Goal: Find specific page/section: Find specific page/section

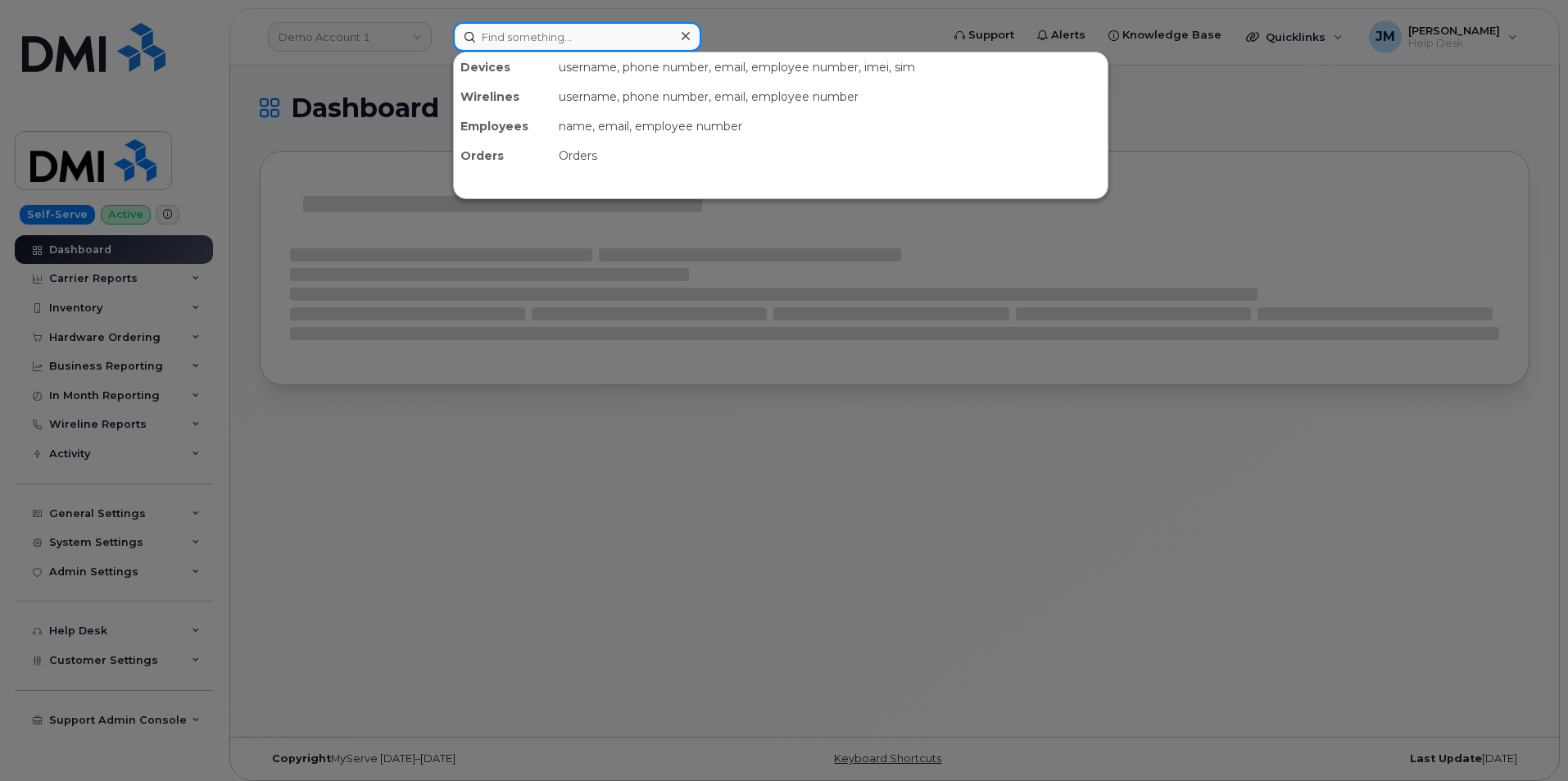
click at [559, 36] on input at bounding box center [577, 37] width 249 height 30
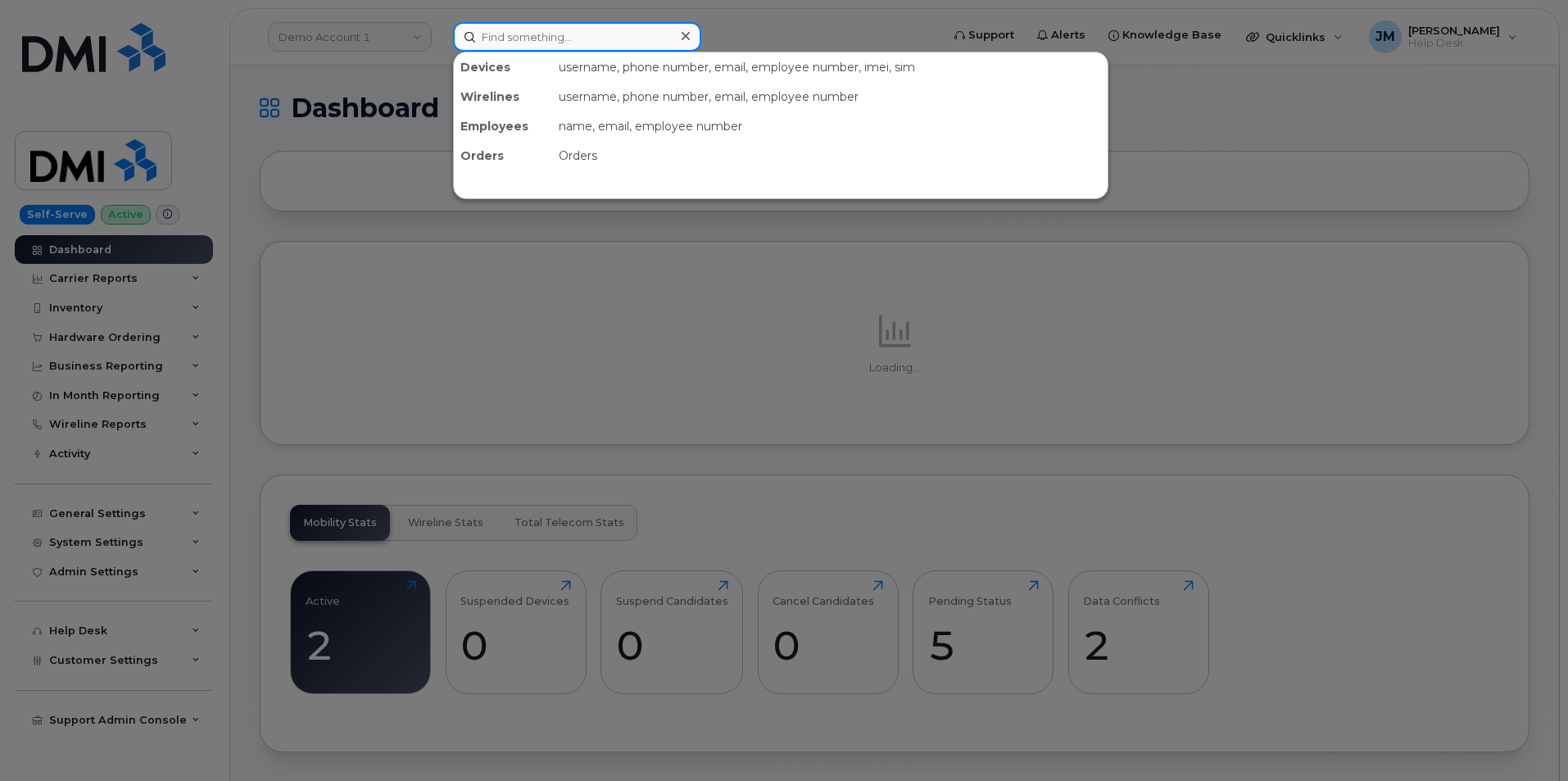
paste input "4035981491"
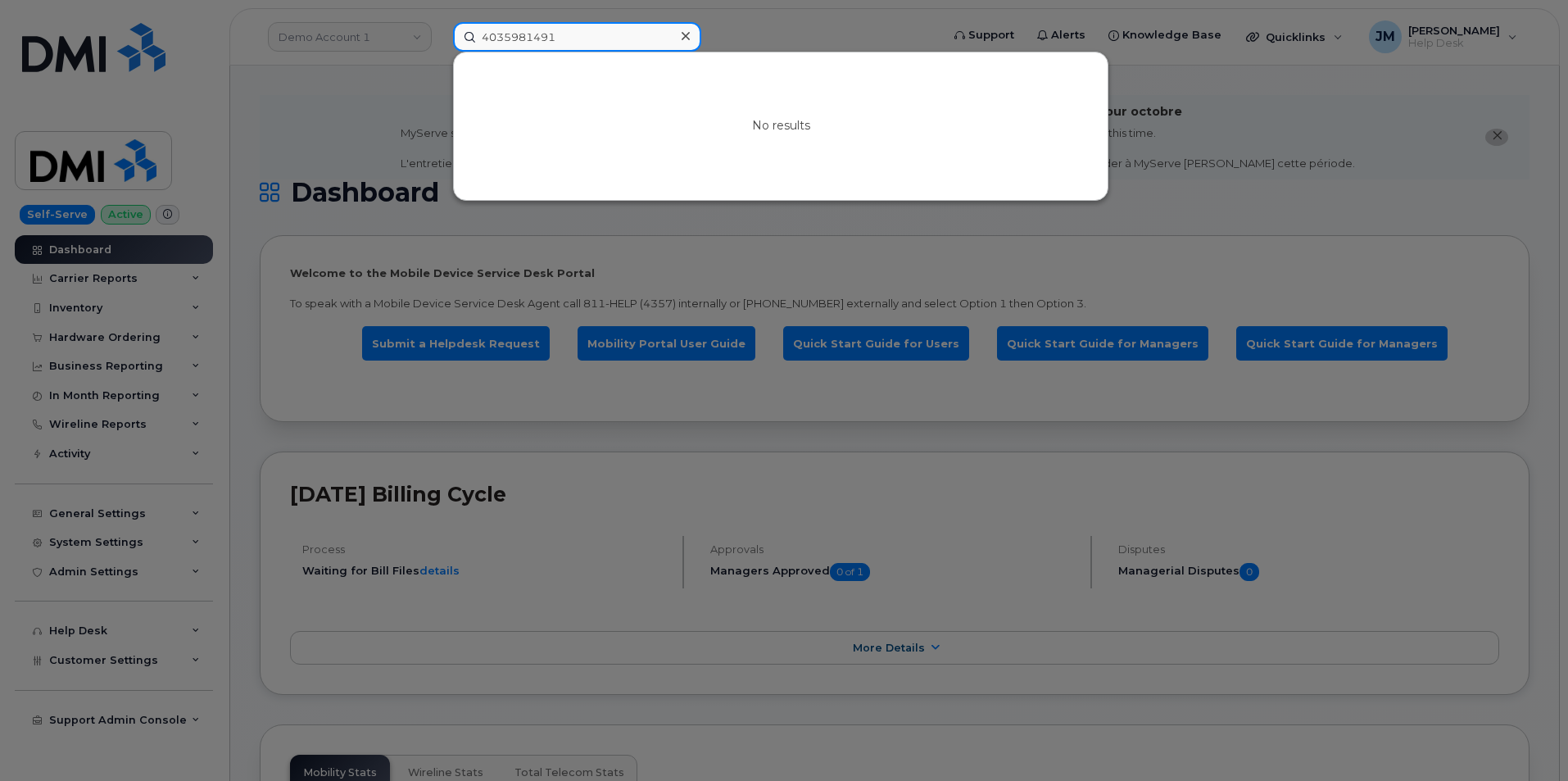
drag, startPoint x: 561, startPoint y: 37, endPoint x: 429, endPoint y: 37, distance: 132.0
click at [440, 37] on div "4035981491 No results" at bounding box center [691, 37] width 503 height 30
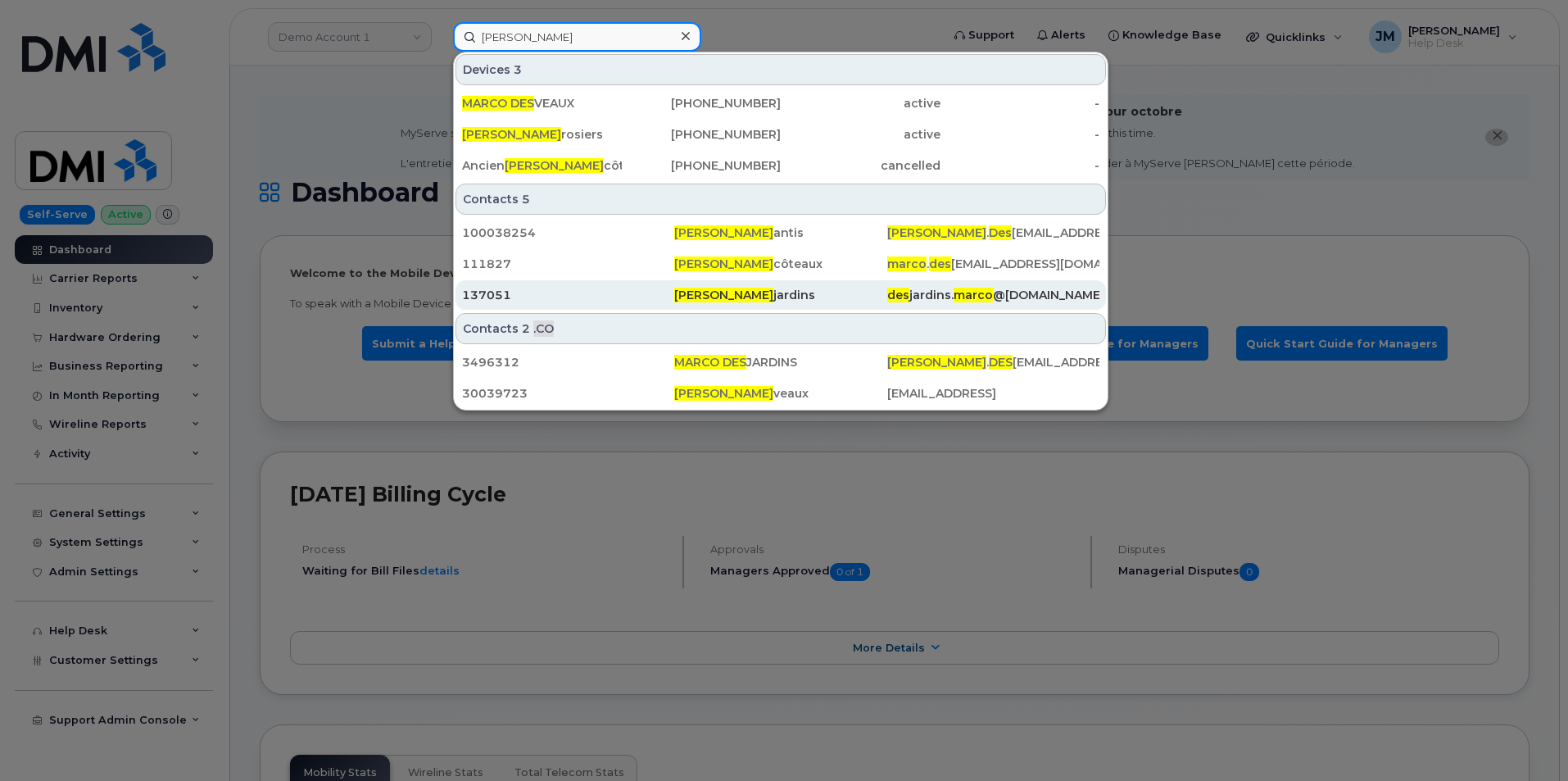
type input "[PERSON_NAME]"
click at [722, 292] on span "[PERSON_NAME]" at bounding box center [724, 295] width 99 height 15
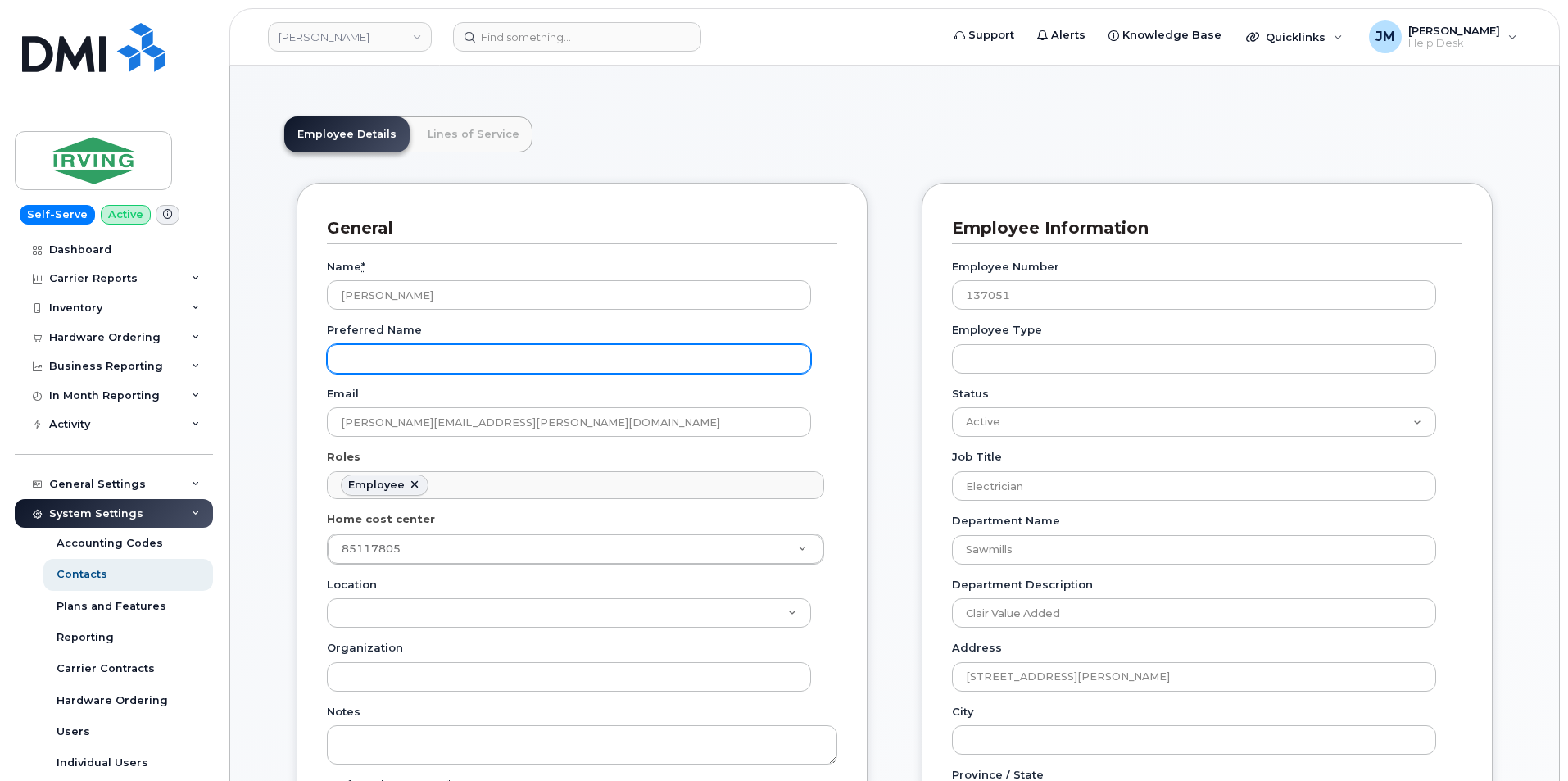
scroll to position [249, 0]
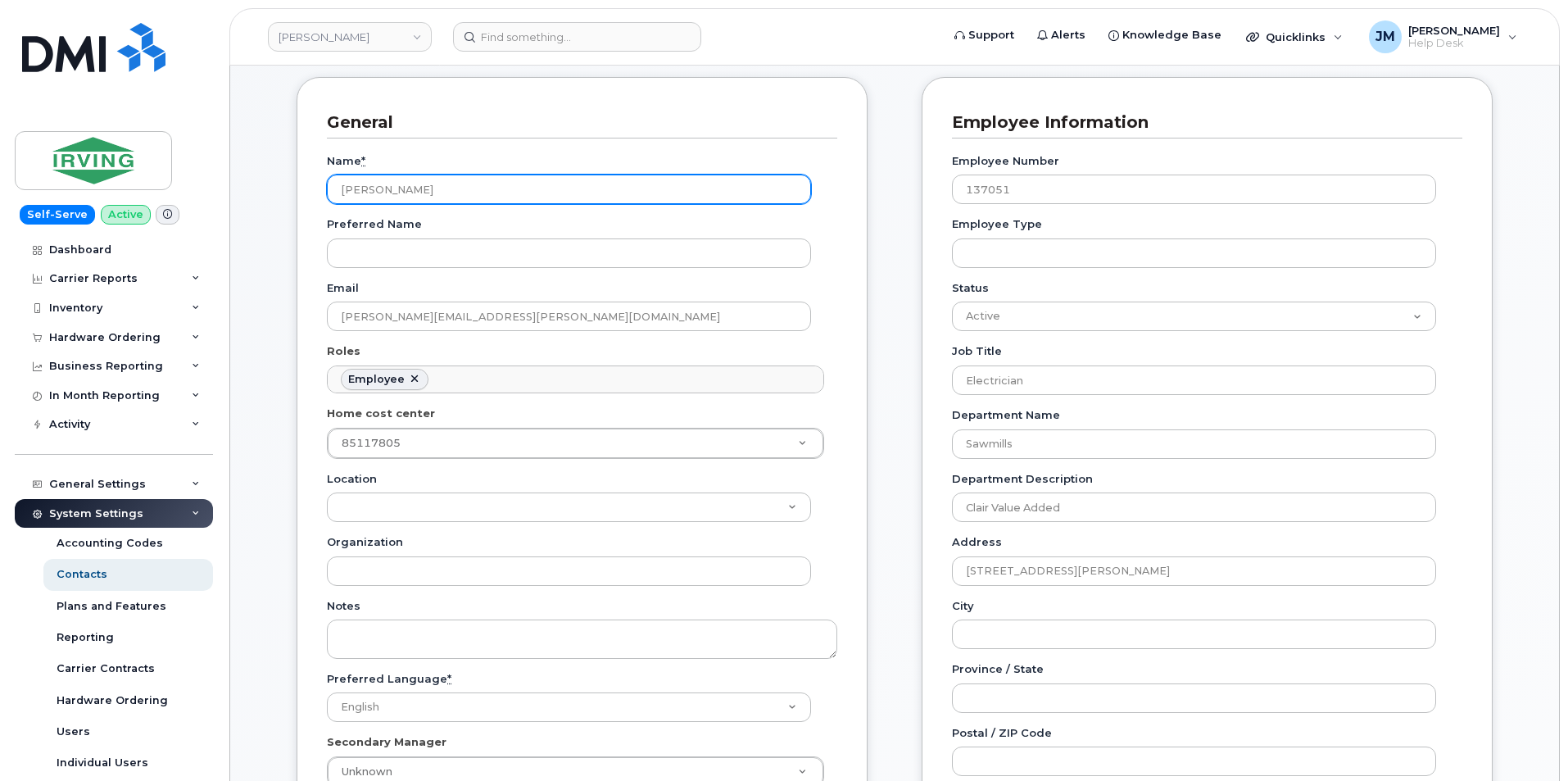
drag, startPoint x: 443, startPoint y: 185, endPoint x: 298, endPoint y: 186, distance: 145.0
click at [298, 186] on div "General Name * Marco Desjardins Preferred Name Email desjardins.marco@jdirving.…" at bounding box center [581, 461] width 571 height 768
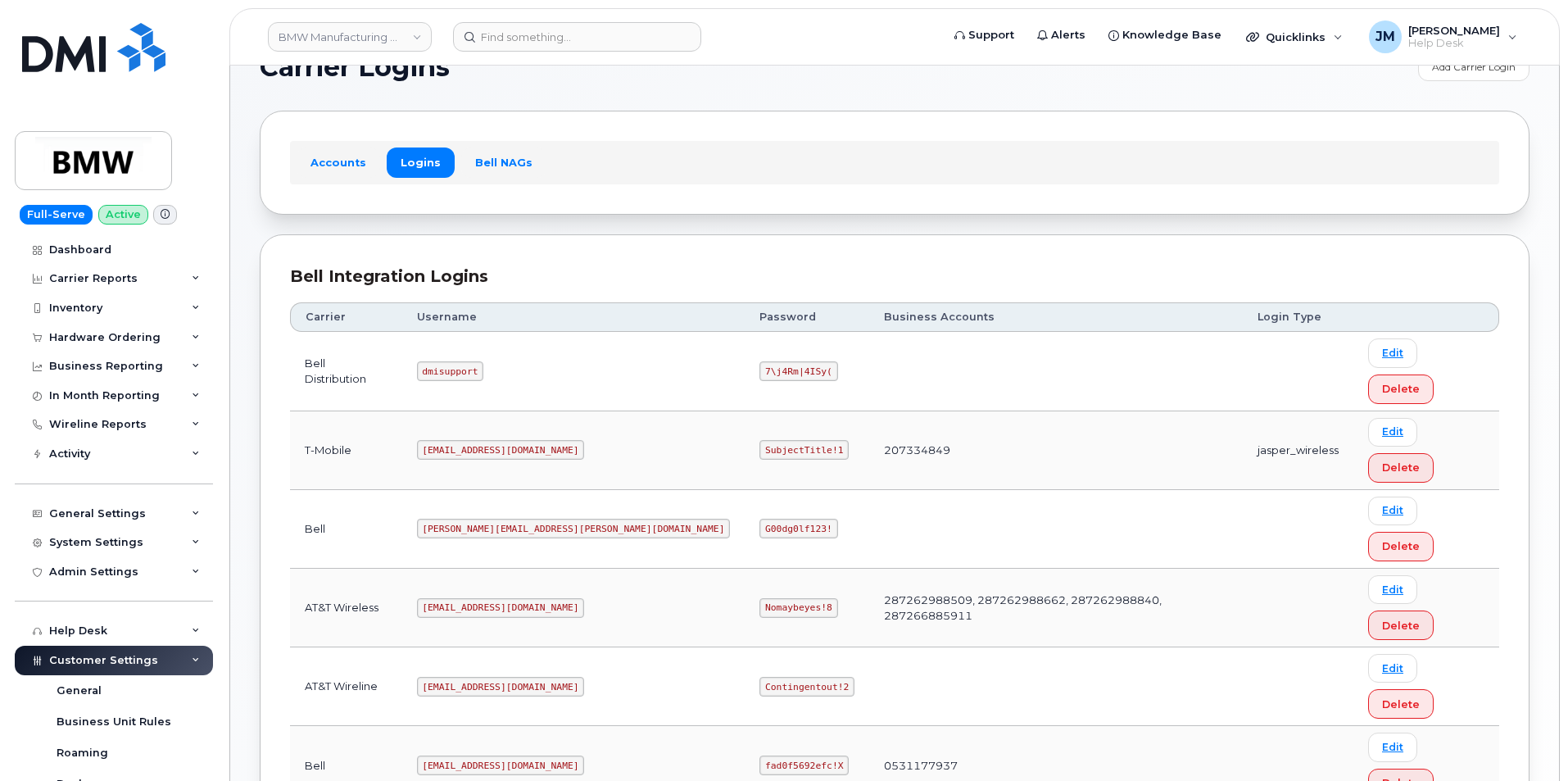
scroll to position [81, 0]
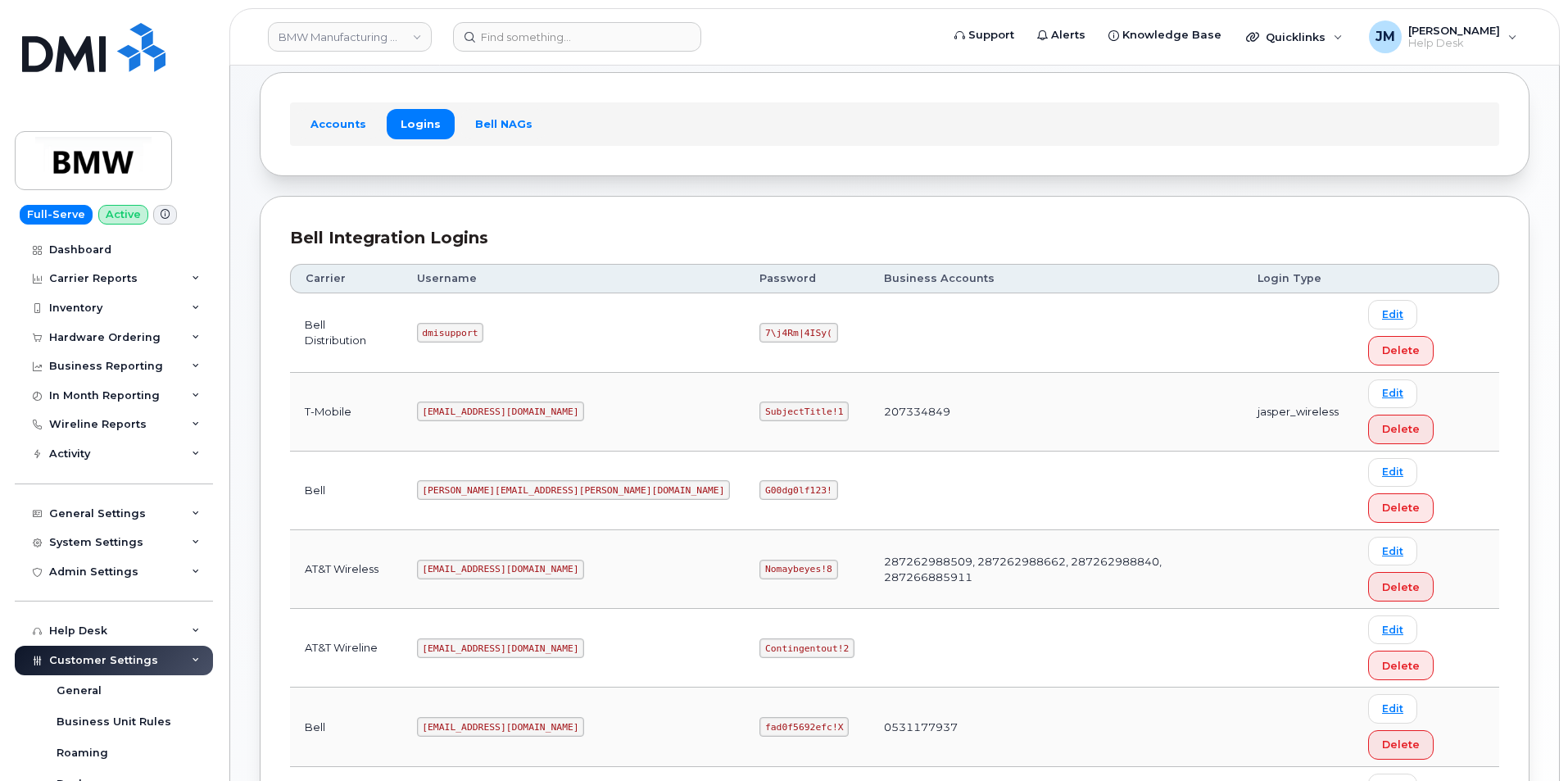
drag, startPoint x: 527, startPoint y: 614, endPoint x: 435, endPoint y: 621, distance: 92.3
copy code "[EMAIL_ADDRESS][DOMAIN_NAME]"
drag, startPoint x: 688, startPoint y: 619, endPoint x: 548, endPoint y: 613, distance: 140.1
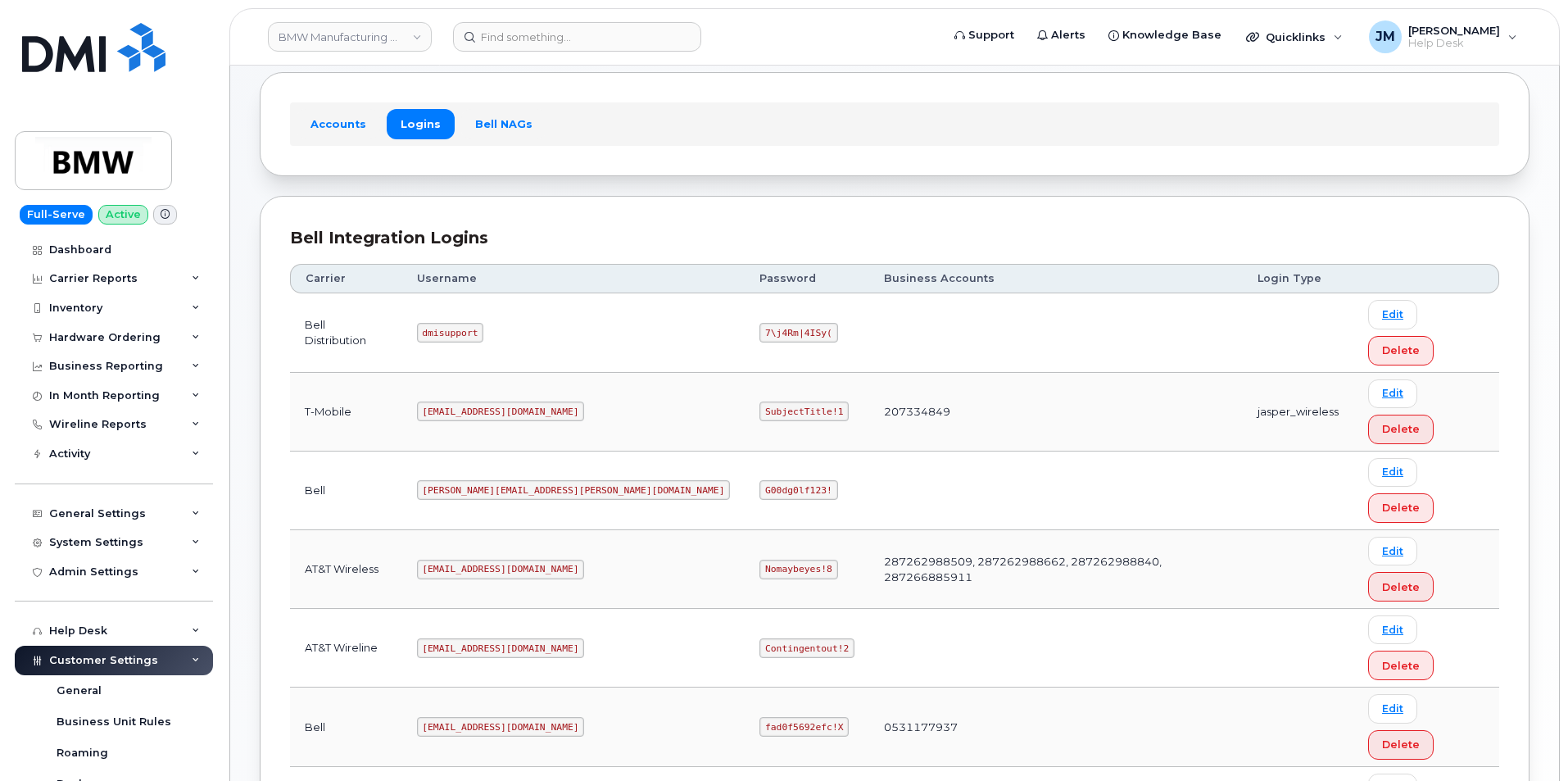
copy tr "SubjectTitle!1"
click at [514, 35] on input at bounding box center [577, 37] width 249 height 30
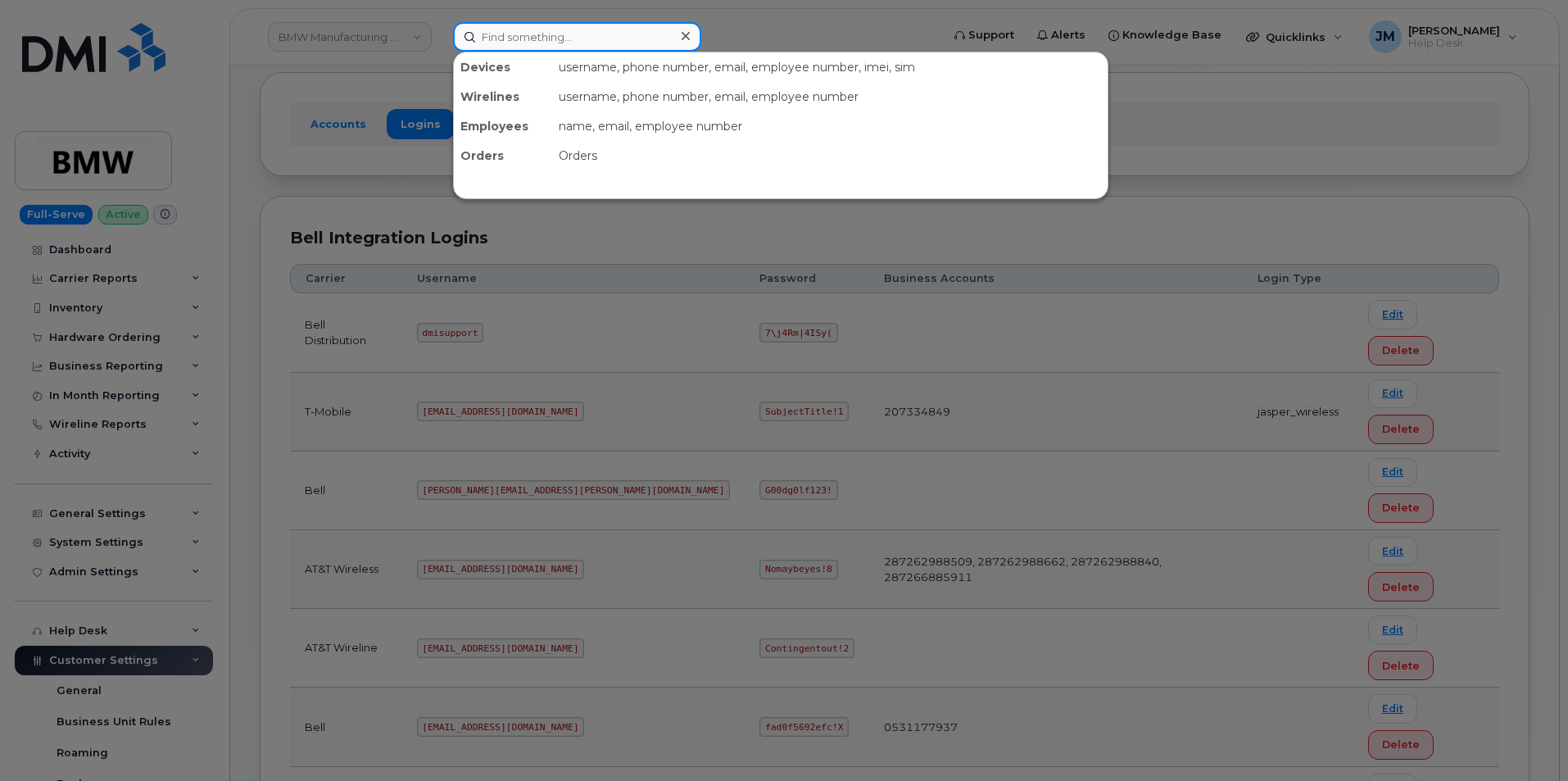
paste input "8645776669"
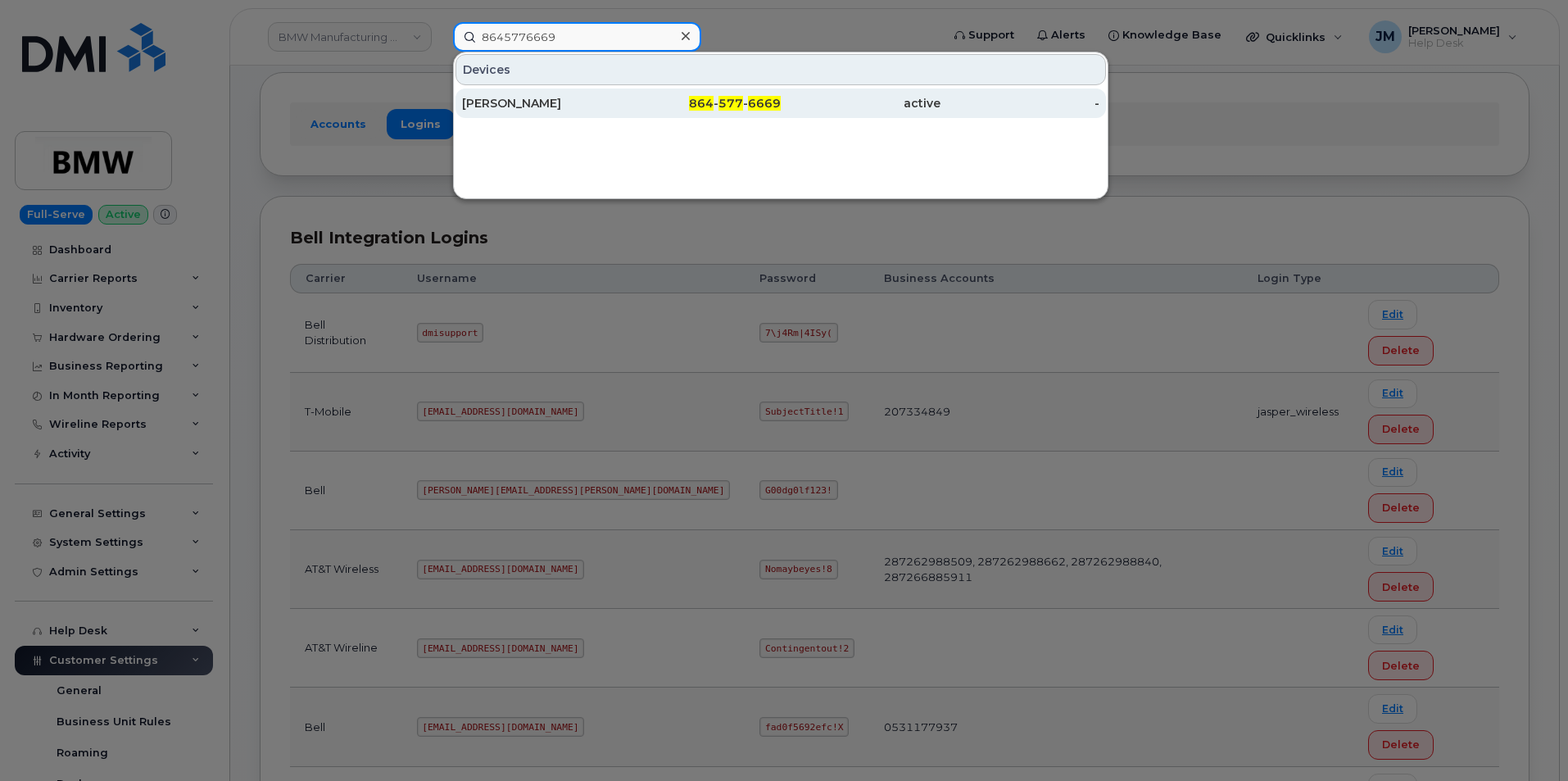
type input "8645776669"
click at [515, 97] on div "William Chapman" at bounding box center [542, 103] width 160 height 17
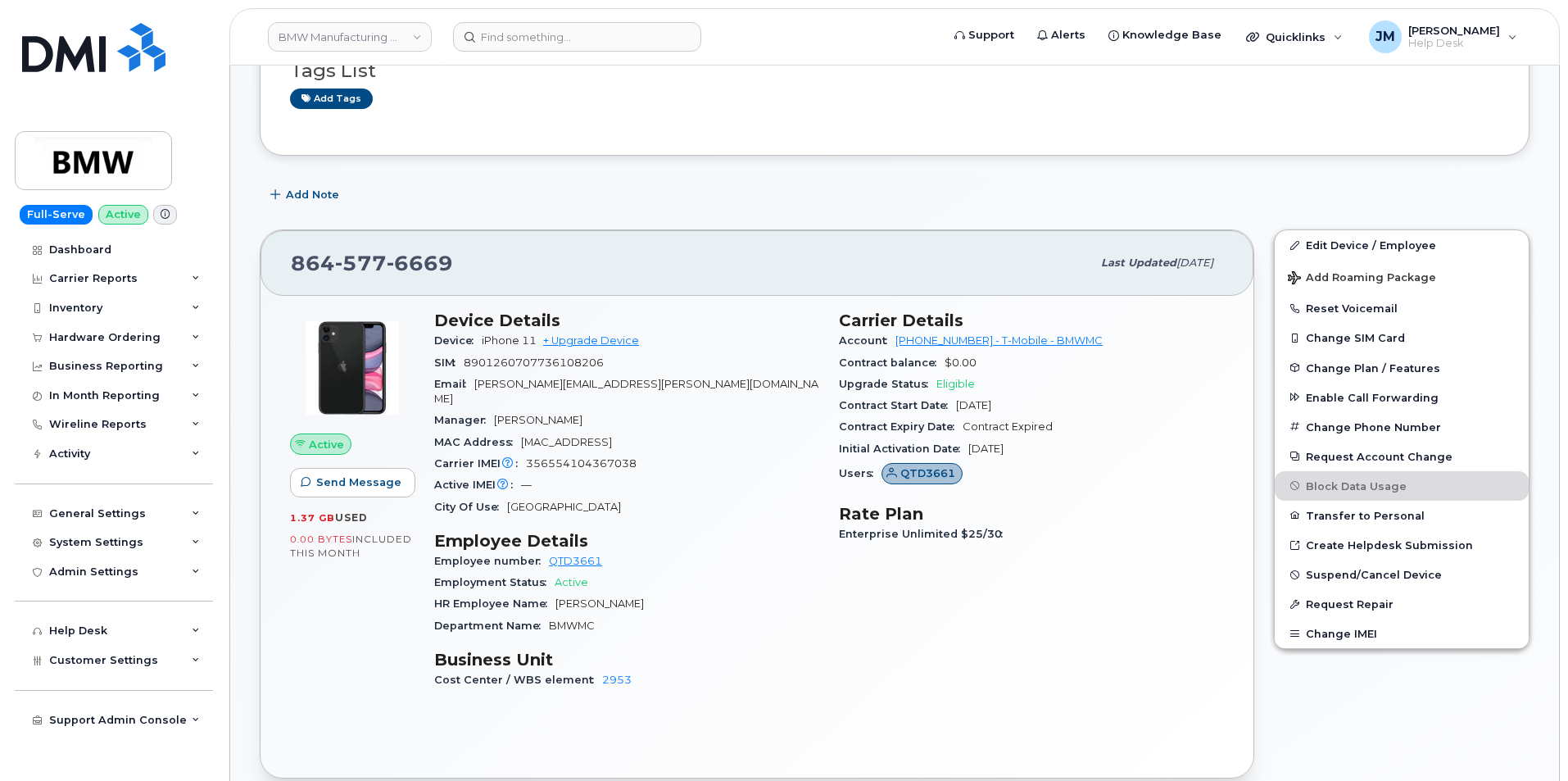
scroll to position [246, 0]
click at [56, 43] on img at bounding box center [93, 47] width 143 height 50
